Goal: Task Accomplishment & Management: Complete application form

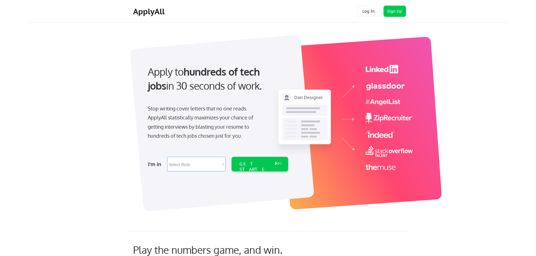
click at [212, 161] on select "Select Role Software Engineering Product Management Customer Success Sales UI/U…" at bounding box center [196, 164] width 58 height 15
select select ""technical_project_program_mgmt""
click at [167, 157] on select "Select Role Software Engineering Product Management Customer Success Sales UI/U…" at bounding box center [196, 164] width 58 height 15
select select ""technical_project_program_mgmt""
click at [255, 162] on div "GET STARTED" at bounding box center [254, 169] width 30 height 16
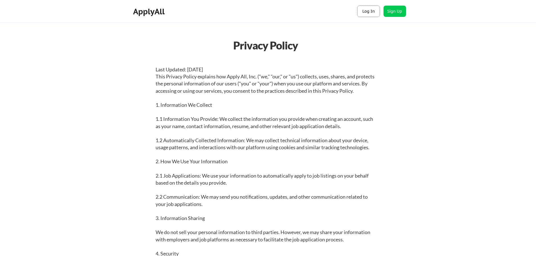
click at [373, 10] on button "Log In" at bounding box center [368, 11] width 22 height 11
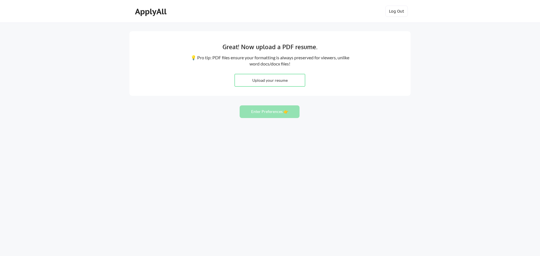
click at [266, 80] on input "file" at bounding box center [270, 80] width 70 height 12
click at [262, 82] on input "file" at bounding box center [270, 80] width 70 height 12
type input "C:\fakepath\2. ncResume Ken Harris 2025.pdf"
click at [294, 80] on input "file" at bounding box center [270, 80] width 70 height 12
type input "C:\fakepath\2. ncResume Ken Harris 2025.pdf"
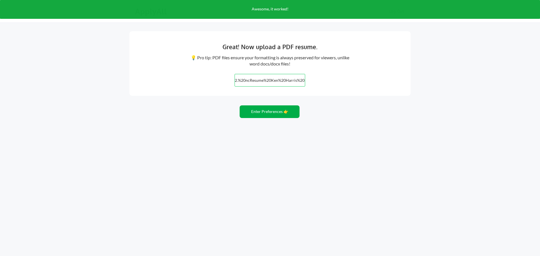
click at [267, 110] on button "Enter Preferences 👉" at bounding box center [270, 111] width 60 height 13
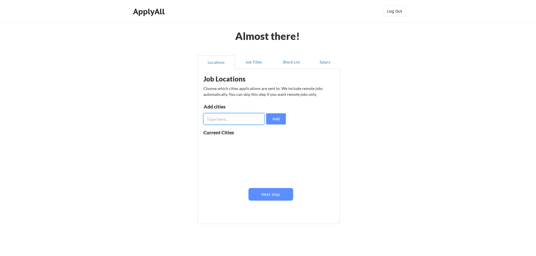
click at [238, 120] on input "input" at bounding box center [233, 118] width 61 height 11
type input "[GEOGRAPHIC_DATA], [GEOGRAPHIC_DATA]"
click at [274, 120] on button "Add" at bounding box center [276, 118] width 20 height 11
click at [235, 120] on input "input" at bounding box center [233, 118] width 61 height 11
type input "Remote"
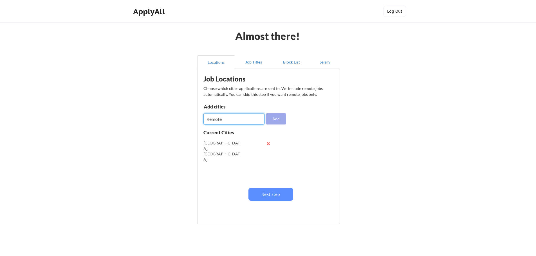
click at [281, 119] on button "Add" at bounding box center [276, 118] width 20 height 11
click at [269, 144] on button at bounding box center [268, 143] width 4 height 4
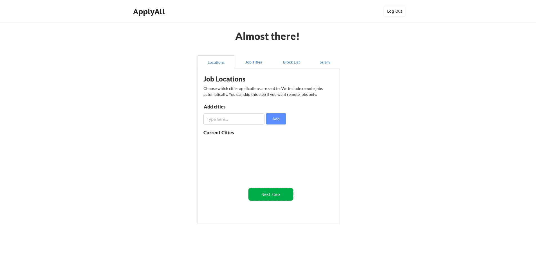
click at [271, 196] on button "Next step" at bounding box center [270, 194] width 45 height 13
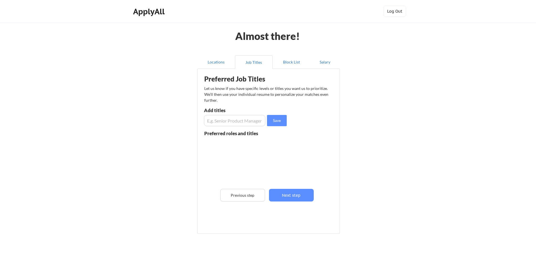
click at [242, 123] on input "input" at bounding box center [234, 120] width 61 height 11
type input "Director Implementation"
click at [273, 122] on button "Save" at bounding box center [277, 120] width 20 height 11
click at [236, 120] on input "input" at bounding box center [234, 120] width 61 height 11
type input "Director Customer Success"
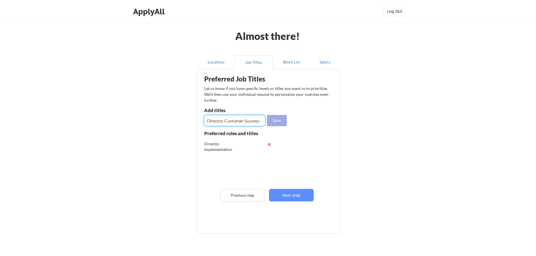
click at [277, 120] on button "Save" at bounding box center [277, 120] width 20 height 11
click at [229, 123] on input "input" at bounding box center [234, 120] width 61 height 11
type input "Customer Success"
click at [274, 121] on button "Save" at bounding box center [277, 120] width 20 height 11
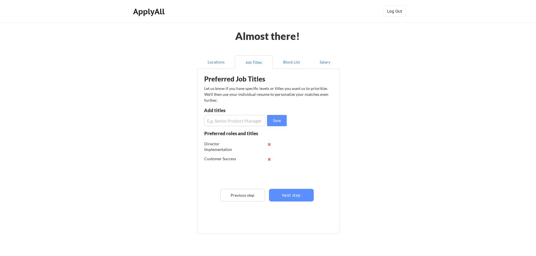
click at [233, 121] on input "input" at bounding box center [234, 120] width 61 height 11
type input "Implementation Manager"
click at [278, 120] on button "Save" at bounding box center [277, 120] width 20 height 11
click at [245, 120] on input "input" at bounding box center [234, 120] width 61 height 11
type input "Account Manager"
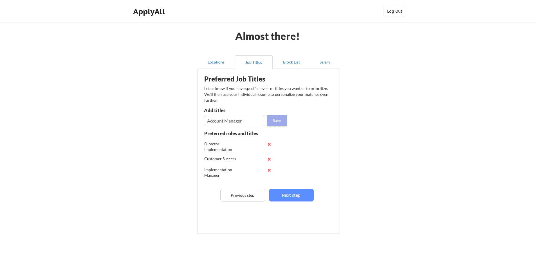
click at [275, 121] on button "Save" at bounding box center [277, 120] width 20 height 11
click at [243, 120] on input "input" at bounding box center [234, 120] width 61 height 11
type input "Vice President Implementation"
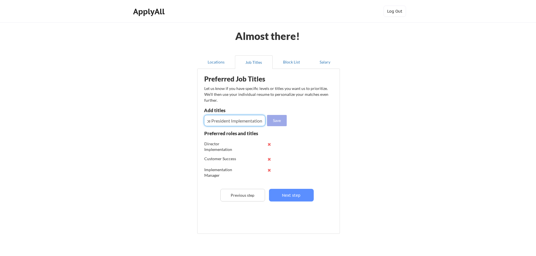
click at [275, 119] on button "Save" at bounding box center [277, 120] width 20 height 11
click at [245, 123] on input "input" at bounding box center [234, 120] width 61 height 11
type input "Vice President Customer Success"
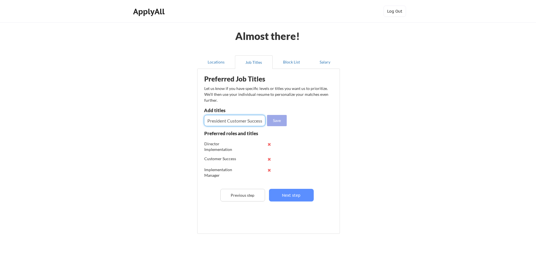
click at [275, 119] on button "Save" at bounding box center [277, 120] width 20 height 11
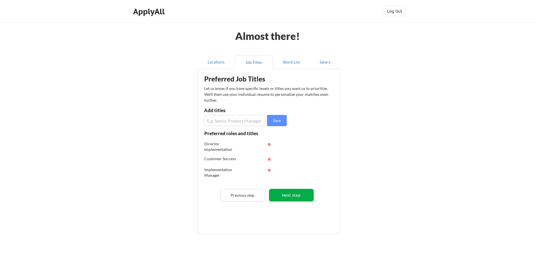
click at [294, 196] on button "Next step" at bounding box center [291, 195] width 45 height 13
click at [0, 0] on div at bounding box center [0, 0] width 0 height 0
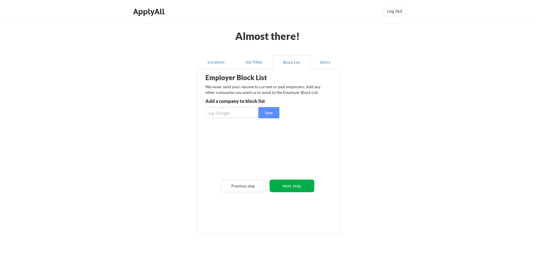
click at [294, 188] on button "Next step" at bounding box center [291, 186] width 45 height 13
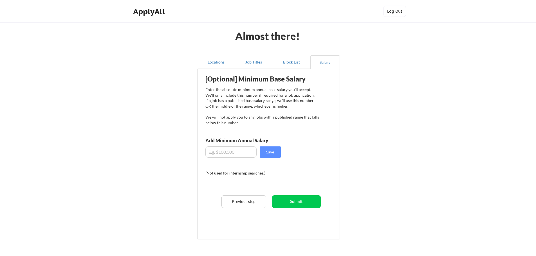
click at [224, 153] on input "input" at bounding box center [230, 152] width 51 height 11
type input "$130,000.00"
click at [271, 152] on button "Save" at bounding box center [270, 152] width 21 height 11
click at [298, 202] on button "Submit" at bounding box center [296, 201] width 49 height 13
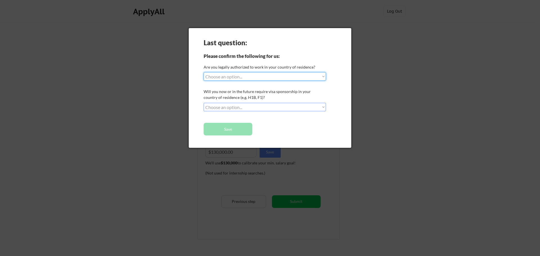
click at [293, 80] on select "Choose an option... Yes, I am a US Citizen Yes, I am a Canadian Citizen Yes, I …" at bounding box center [265, 76] width 122 height 8
select select ""yes__i_am_a_us_citizen""
click at [204, 72] on select "Choose an option... Yes, I am a US Citizen Yes, I am a Canadian Citizen Yes, I …" at bounding box center [265, 76] width 122 height 8
click at [282, 107] on select "Choose an option... No, I will not need sponsorship Yes, I will need sponsorship" at bounding box center [265, 107] width 122 height 8
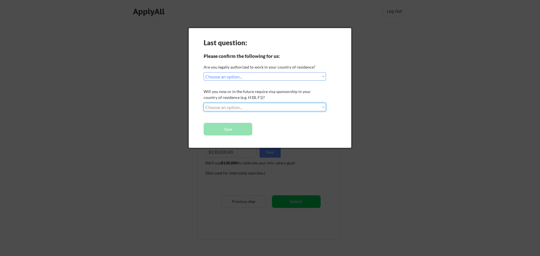
click at [278, 105] on select "Choose an option... No, I will not need sponsorship Yes, I will need sponsorship" at bounding box center [265, 107] width 122 height 8
select select ""no__i_will_not_need_sponsorship""
click at [204, 103] on select "Choose an option... No, I will not need sponsorship Yes, I will need sponsorship" at bounding box center [265, 107] width 122 height 8
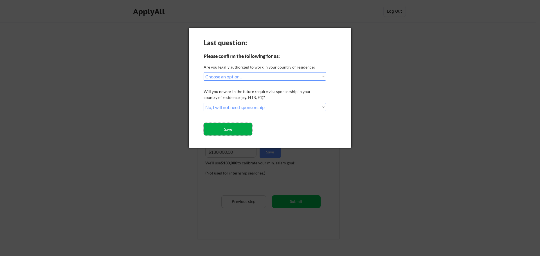
click at [237, 130] on button "Save" at bounding box center [228, 129] width 49 height 13
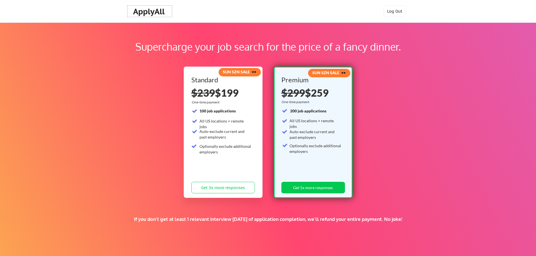
click at [163, 11] on div "ApplyAll" at bounding box center [149, 12] width 33 height 10
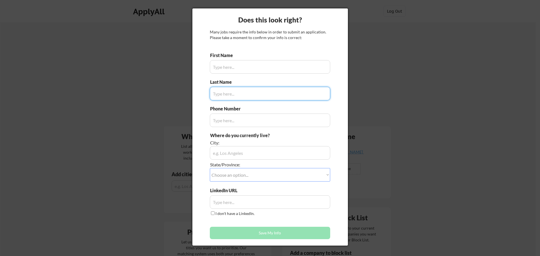
click at [222, 65] on input "input" at bounding box center [270, 66] width 120 height 13
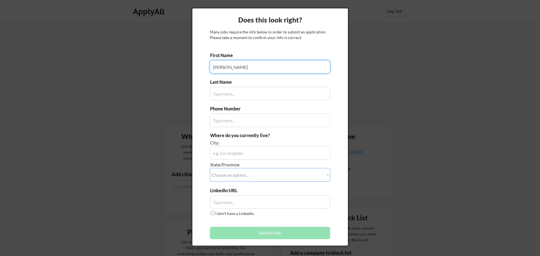
type input "[PERSON_NAME]"
click at [223, 94] on input "input" at bounding box center [270, 93] width 120 height 13
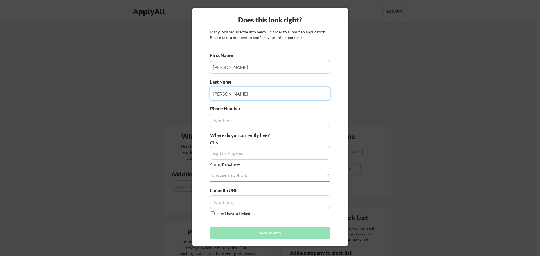
type input "Harris"
click at [225, 119] on input "input" at bounding box center [270, 120] width 120 height 13
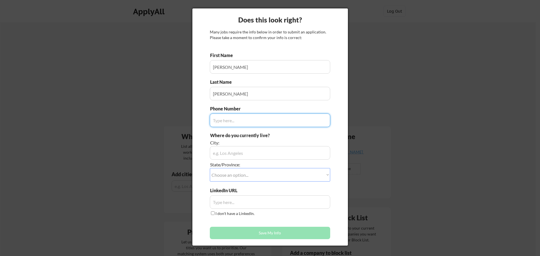
click at [235, 153] on input "input" at bounding box center [270, 152] width 120 height 13
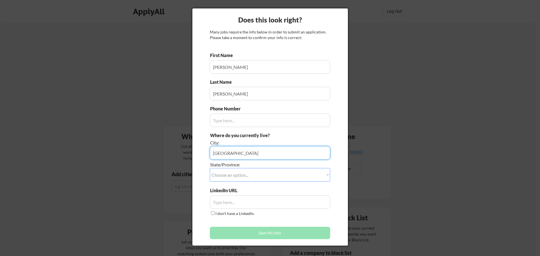
type input "Milwaukee"
click at [246, 176] on select "Choose an option... Other/Not Applicable Alabama Alaska Alberta Arizona Arkansa…" at bounding box center [270, 174] width 120 height 13
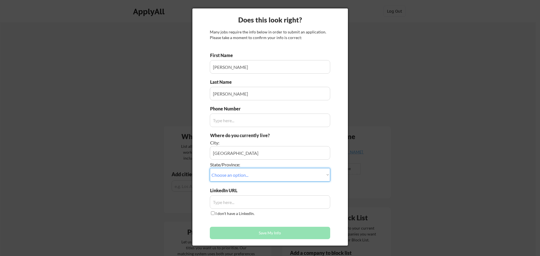
select select ""Wisconsin""
click at [210, 168] on select "Choose an option... Other/Not Applicable Alabama Alaska Alberta Arizona Arkansa…" at bounding box center [270, 174] width 120 height 13
click at [229, 202] on input "input" at bounding box center [270, 201] width 120 height 13
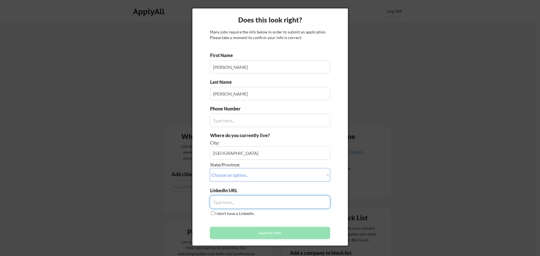
click at [229, 202] on input "input" at bounding box center [270, 201] width 120 height 13
paste input "www.linkedin.com/in/ken-harris-7477735"
type input "www.linkedin.com/in/ken-harris-7477735"
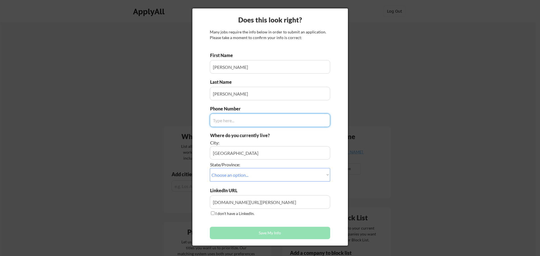
click at [260, 122] on input "input" at bounding box center [270, 120] width 120 height 13
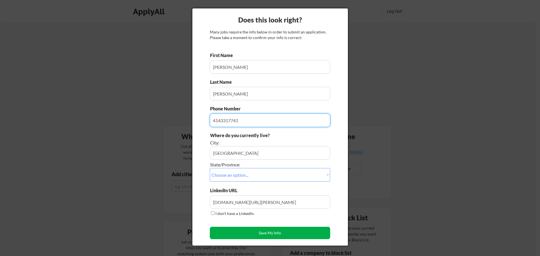
type input "4143317741"
click at [267, 233] on button "Save My Info" at bounding box center [270, 233] width 120 height 12
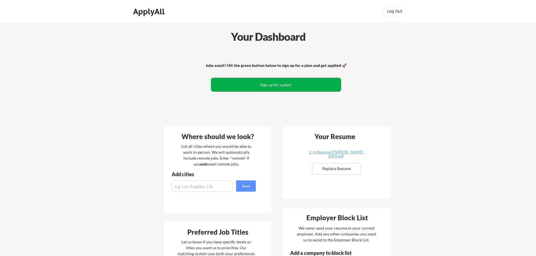
click at [276, 81] on button "Sign up for a plan!" at bounding box center [276, 85] width 130 height 14
